Goal: Task Accomplishment & Management: Manage account settings

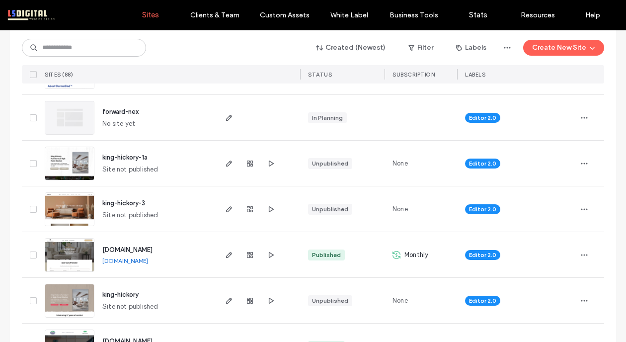
scroll to position [190, 0]
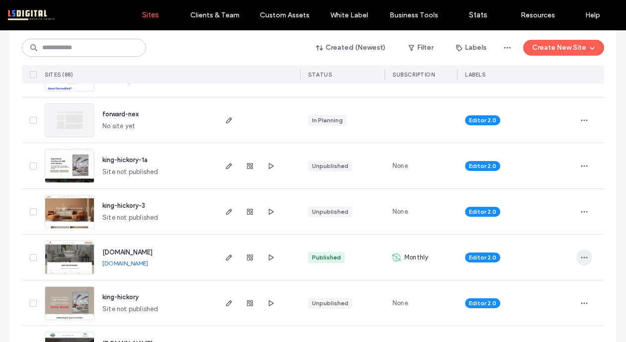
click at [582, 255] on icon "button" at bounding box center [584, 257] width 8 height 8
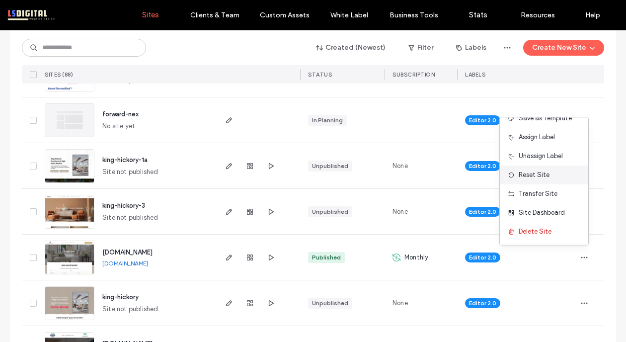
scroll to position [31, 0]
click at [548, 210] on span "Site Dashboard" at bounding box center [541, 213] width 46 height 10
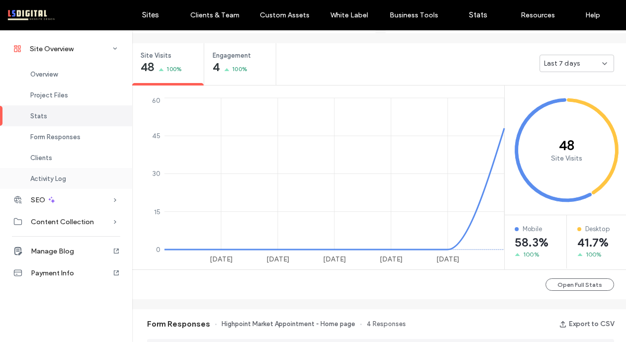
click at [59, 176] on span "Activity Log" at bounding box center [48, 178] width 36 height 7
